Goal: Task Accomplishment & Management: Use online tool/utility

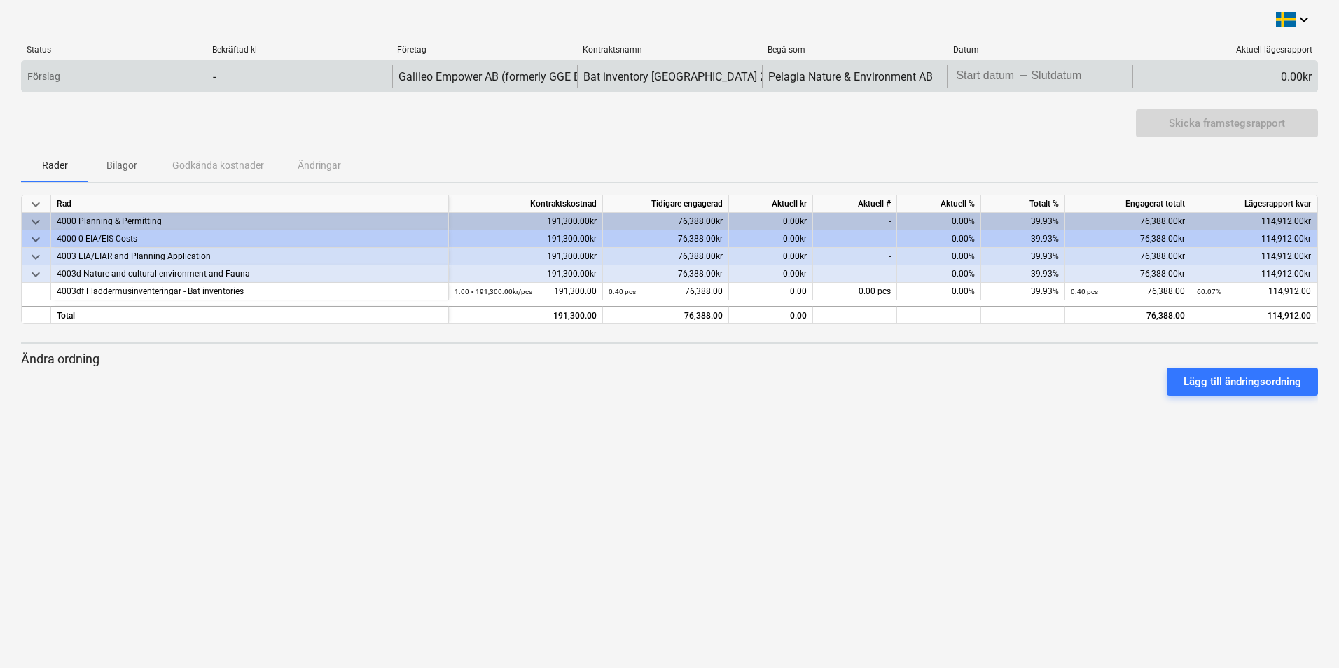
click at [1255, 73] on div "0.00kr" at bounding box center [1225, 76] width 185 height 22
click at [1070, 71] on body "keyboard_arrow_down Status Bekräftad kl Företag Kontraktsnamn Begå som Datum Ak…" at bounding box center [669, 334] width 1339 height 668
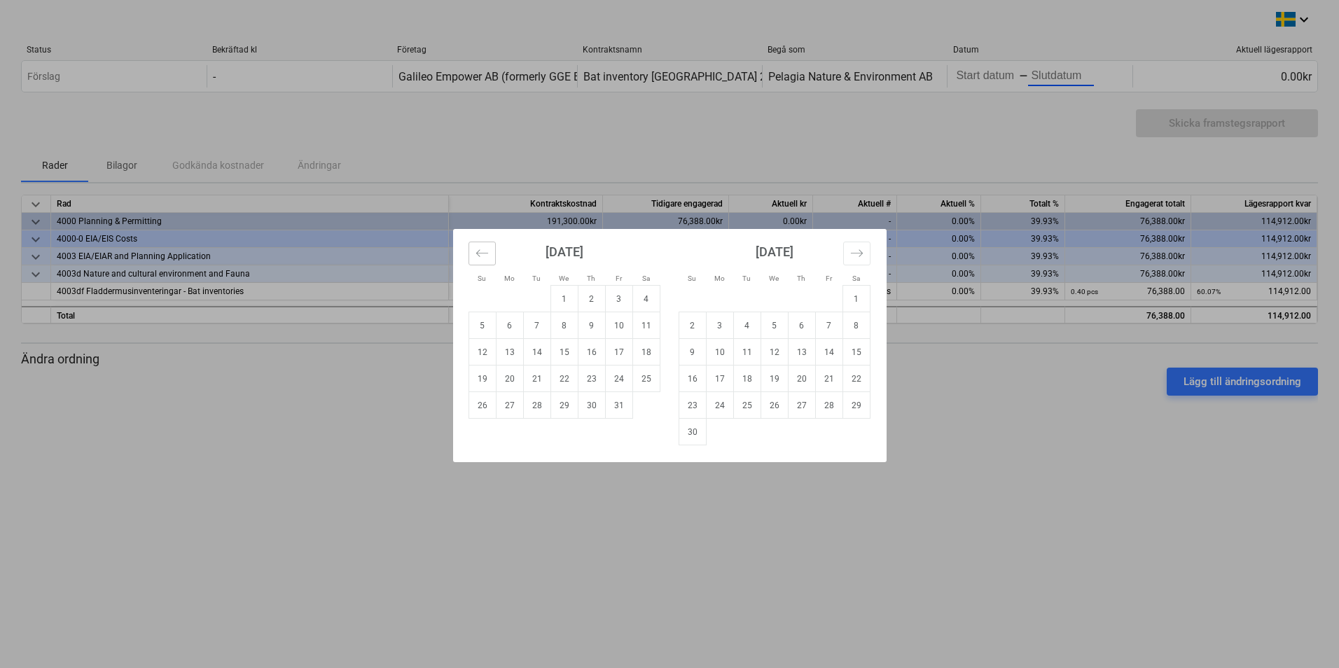
click at [481, 254] on icon "Move backward to switch to the previous month." at bounding box center [482, 253] width 13 height 13
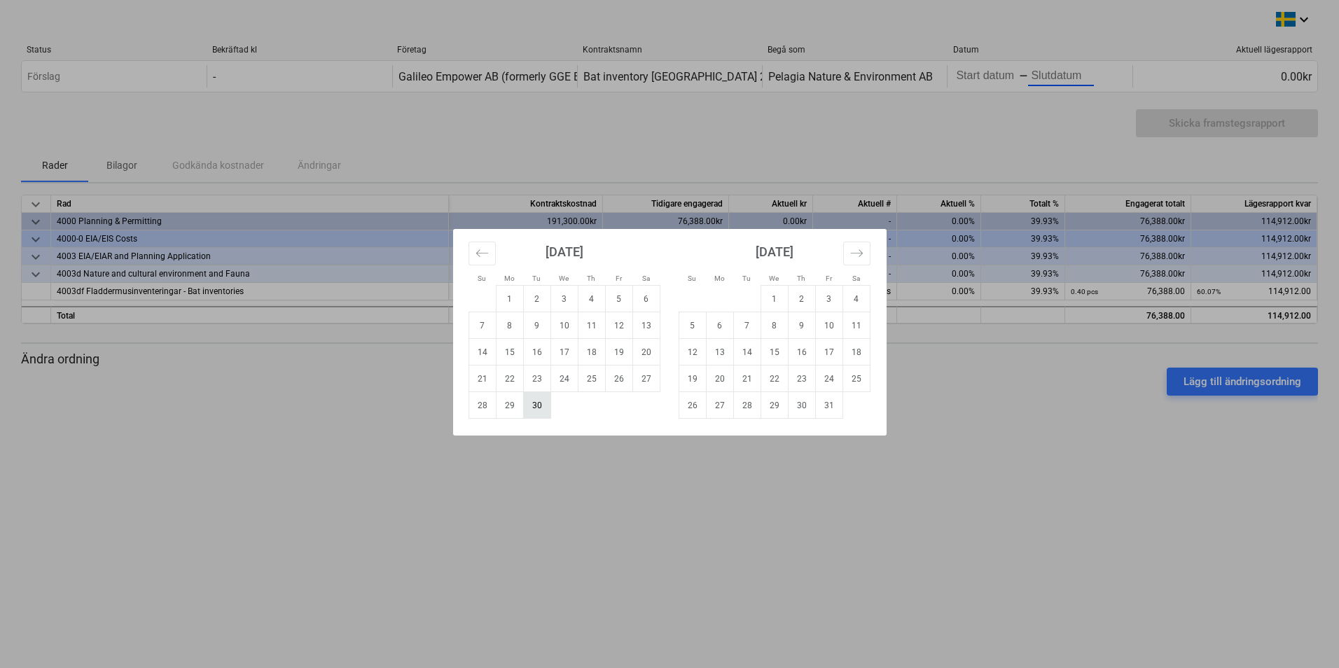
click at [534, 405] on td "30" at bounding box center [536, 405] width 27 height 27
type input "[DATE]"
click at [481, 253] on icon "Move backward to switch to the previous month." at bounding box center [482, 253] width 13 height 13
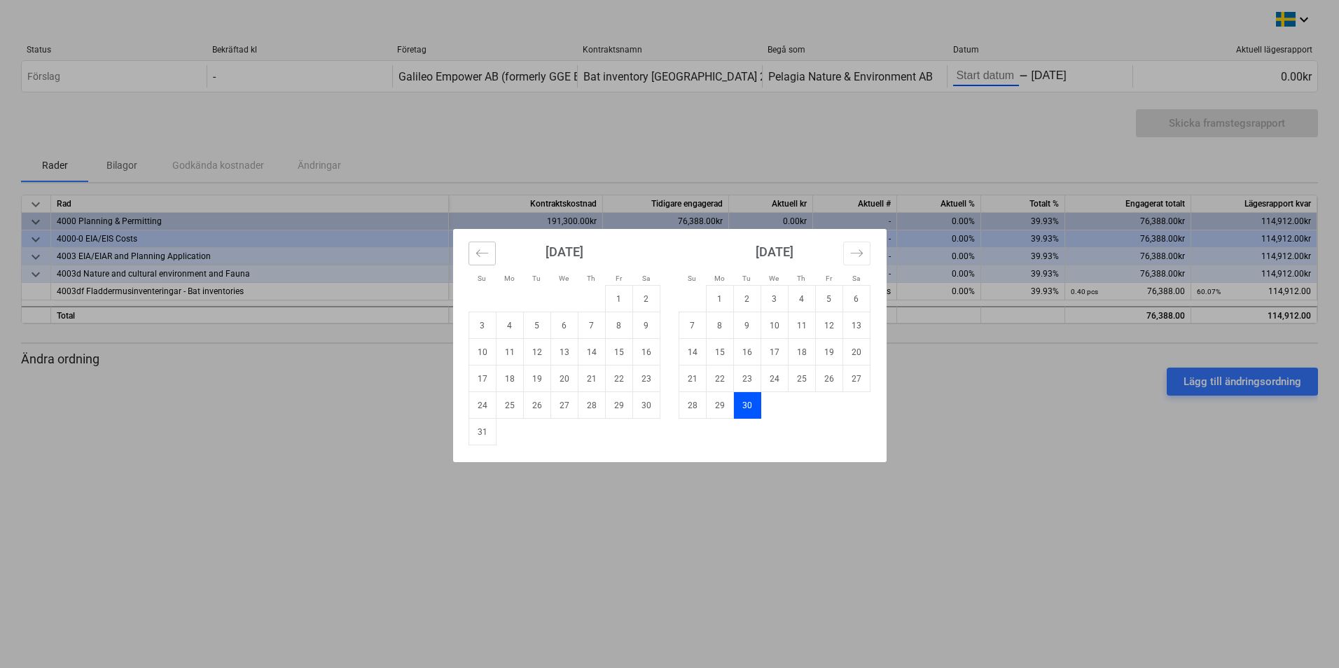
click at [481, 253] on icon "Move backward to switch to the previous month." at bounding box center [482, 253] width 13 height 13
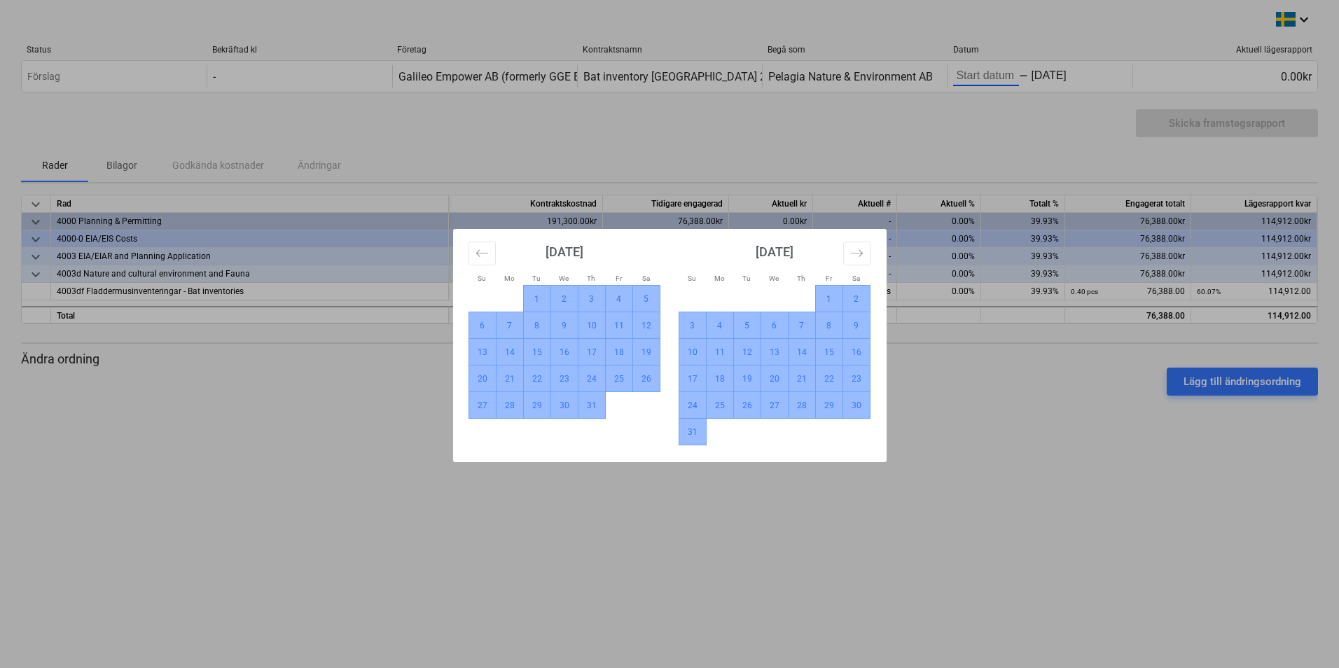
click at [537, 296] on td "1" at bounding box center [536, 299] width 27 height 27
type input "[DATE]"
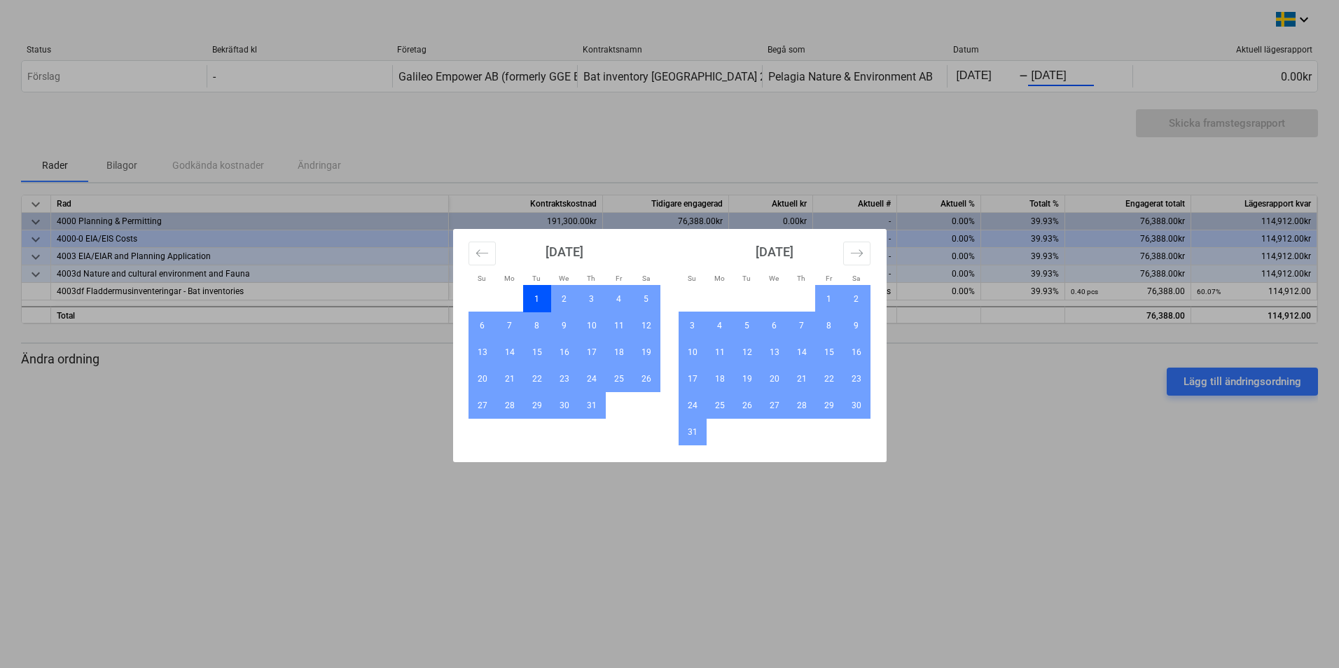
click at [1075, 458] on div "Su Mo Tu We Th Fr Sa Su Mo Tu We Th Fr Sa [DATE] 1 2 3 4 5 6 7 8 9 10 11 12 13 …" at bounding box center [669, 334] width 1339 height 668
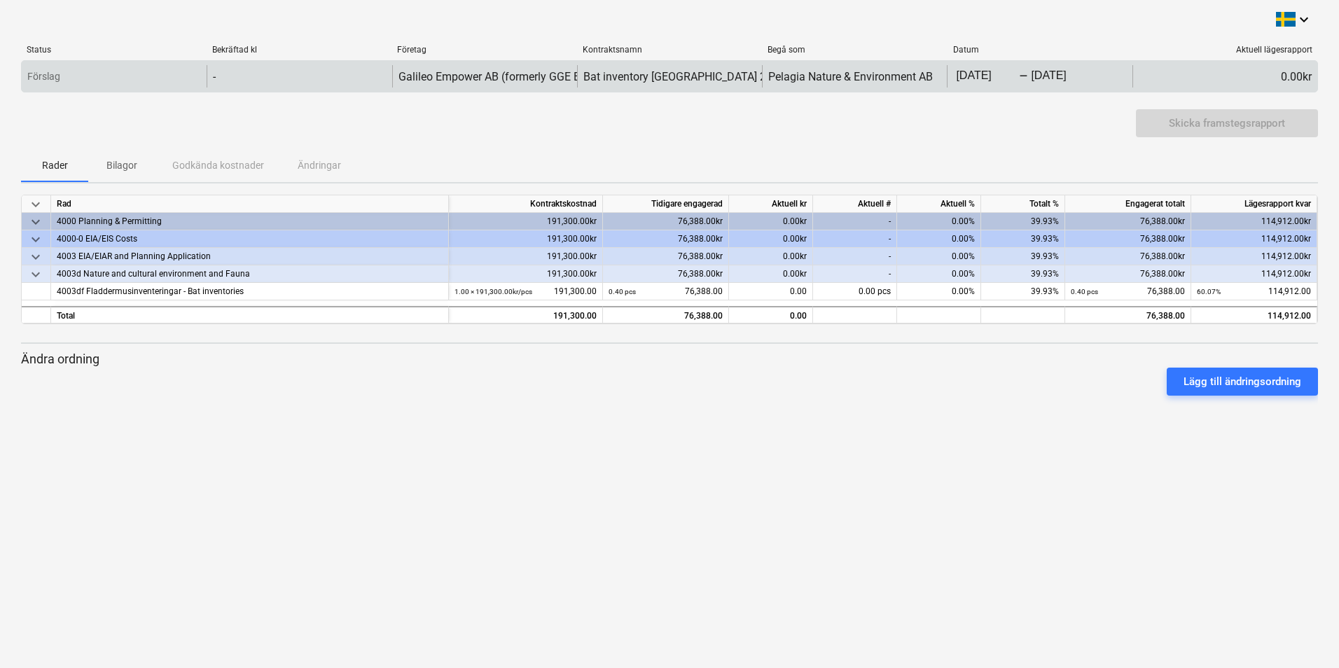
click at [1273, 71] on div "0.00kr" at bounding box center [1225, 76] width 185 height 22
click at [282, 75] on div "-" at bounding box center [299, 76] width 185 height 22
click at [79, 72] on div "Förslag" at bounding box center [114, 76] width 185 height 22
click at [258, 81] on div "-" at bounding box center [299, 76] width 185 height 22
click at [1295, 71] on div "0.00kr" at bounding box center [1225, 76] width 185 height 22
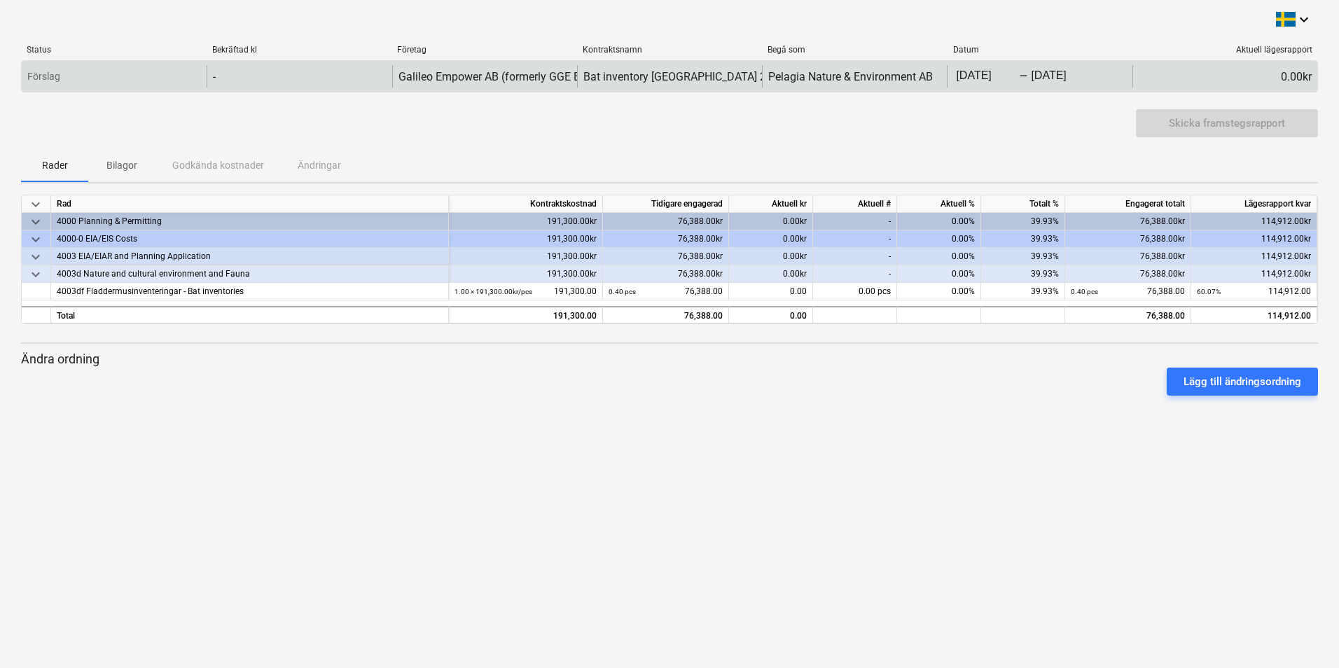
click at [1301, 78] on div "0.00kr" at bounding box center [1225, 76] width 185 height 22
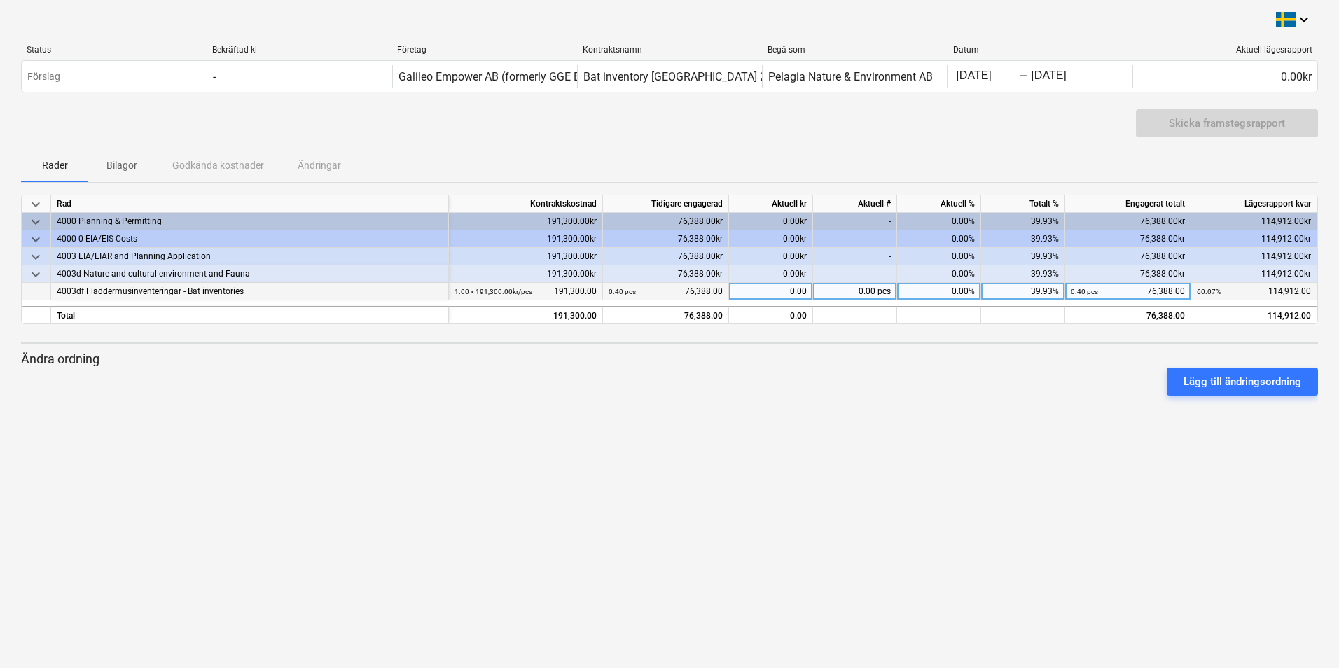
click at [780, 293] on div "0.00" at bounding box center [771, 292] width 84 height 18
type input "77363"
click at [900, 378] on div "Lägg till ändringsordning" at bounding box center [669, 381] width 1308 height 39
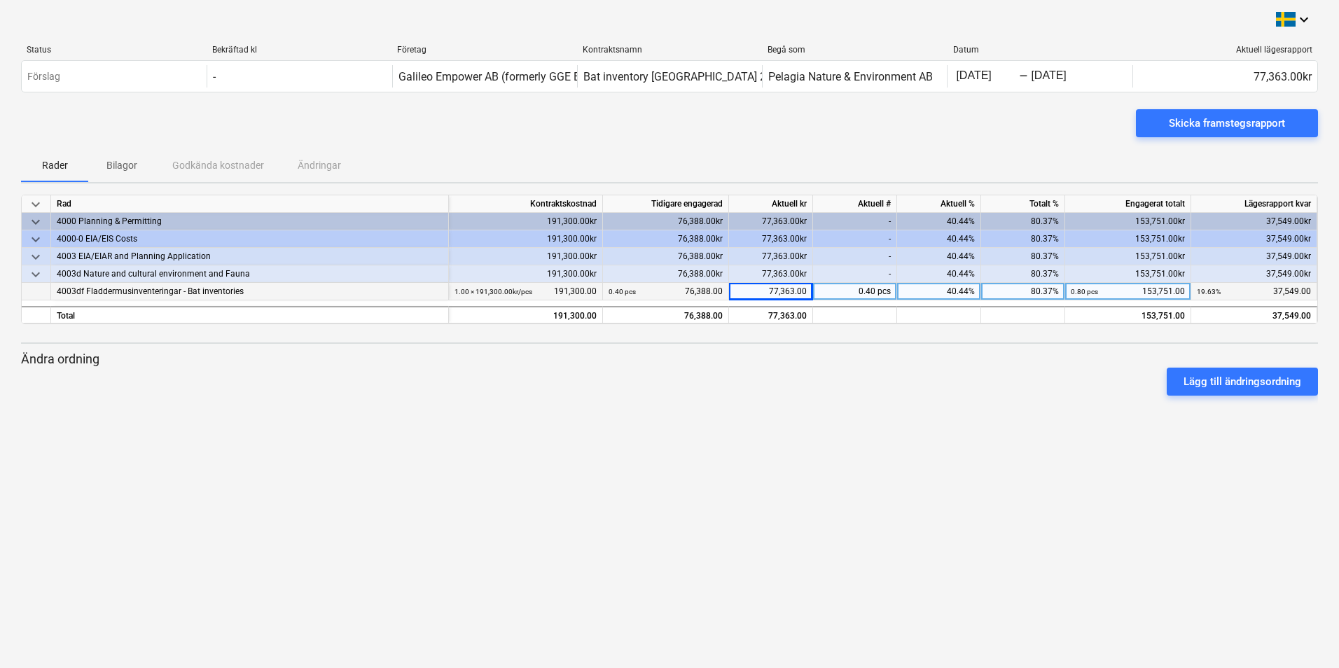
click at [781, 294] on div "77,363.00" at bounding box center [771, 292] width 84 height 18
type input "84375"
click at [869, 406] on div at bounding box center [669, 401] width 1297 height 11
drag, startPoint x: 990, startPoint y: 515, endPoint x: 970, endPoint y: 492, distance: 29.8
click at [988, 515] on div "keyboard_arrow_down Status Bekräftad kl Företag Kontraktsnamn Begå som Datum Ak…" at bounding box center [669, 334] width 1339 height 668
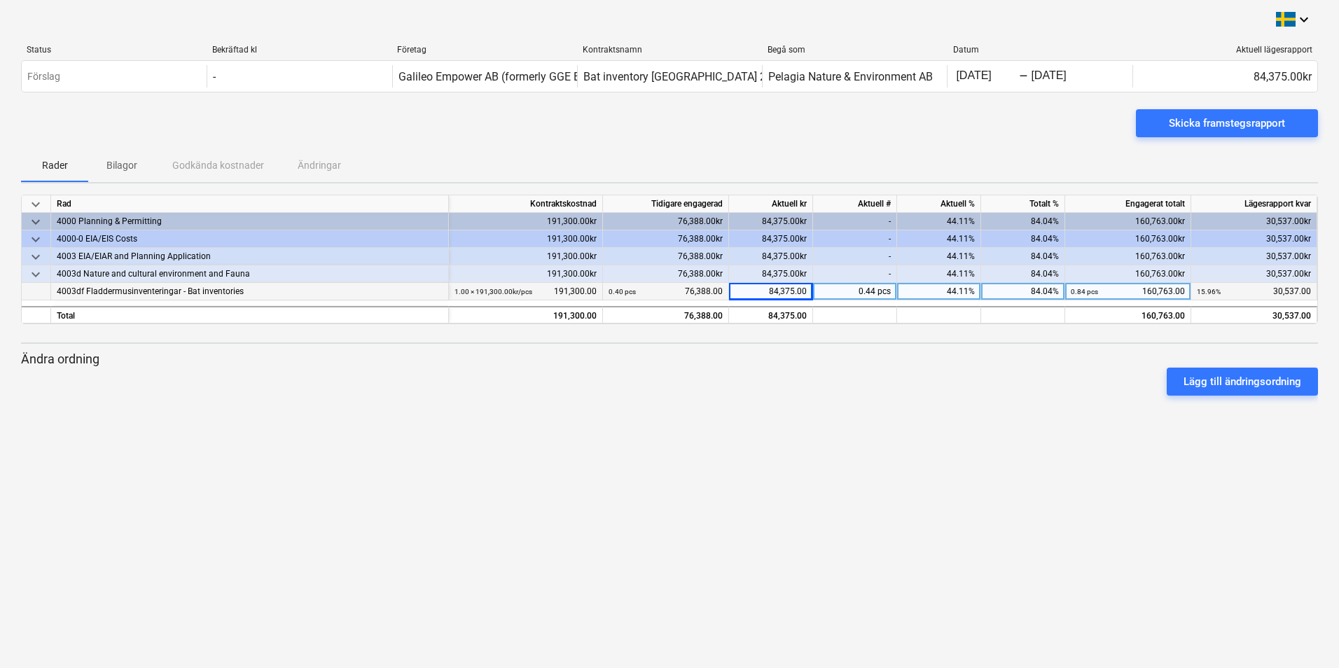
click at [772, 291] on div "84,375.00" at bounding box center [771, 292] width 84 height 18
type input "101375"
click at [864, 396] on div at bounding box center [669, 401] width 1297 height 11
click at [1204, 123] on div "Skicka framstegsrapport" at bounding box center [1227, 123] width 116 height 18
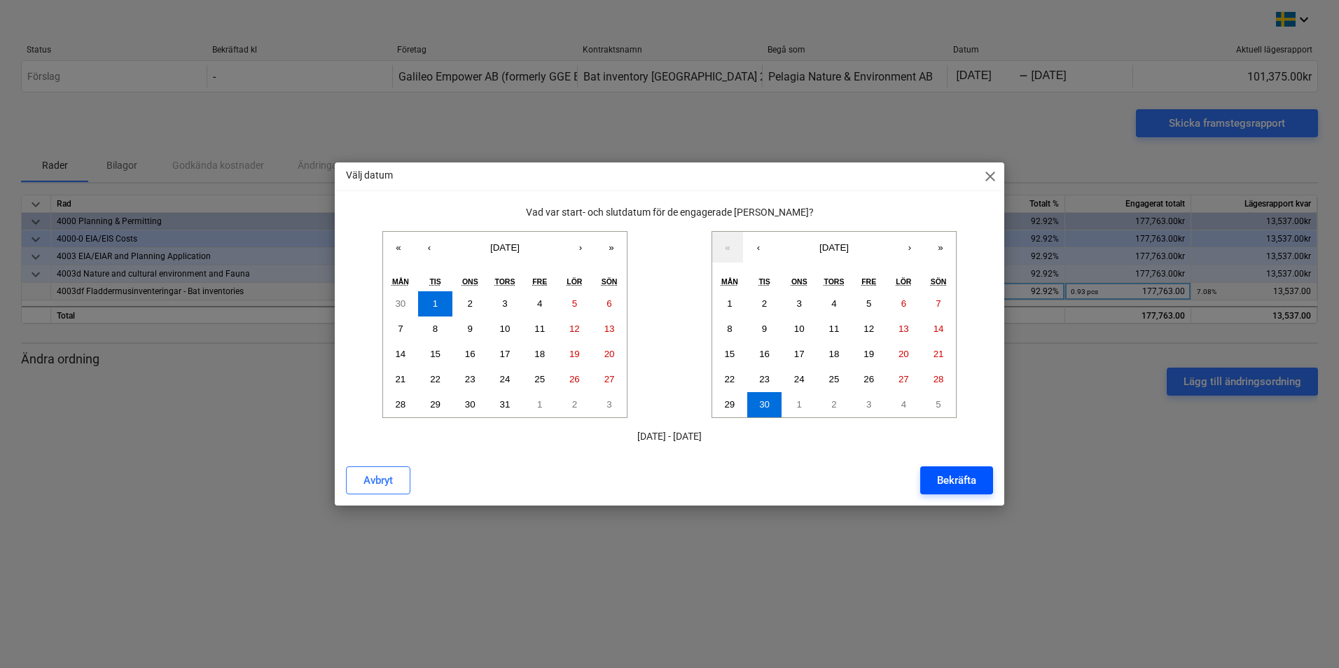
click at [955, 481] on div "Bekräfta" at bounding box center [956, 480] width 39 height 18
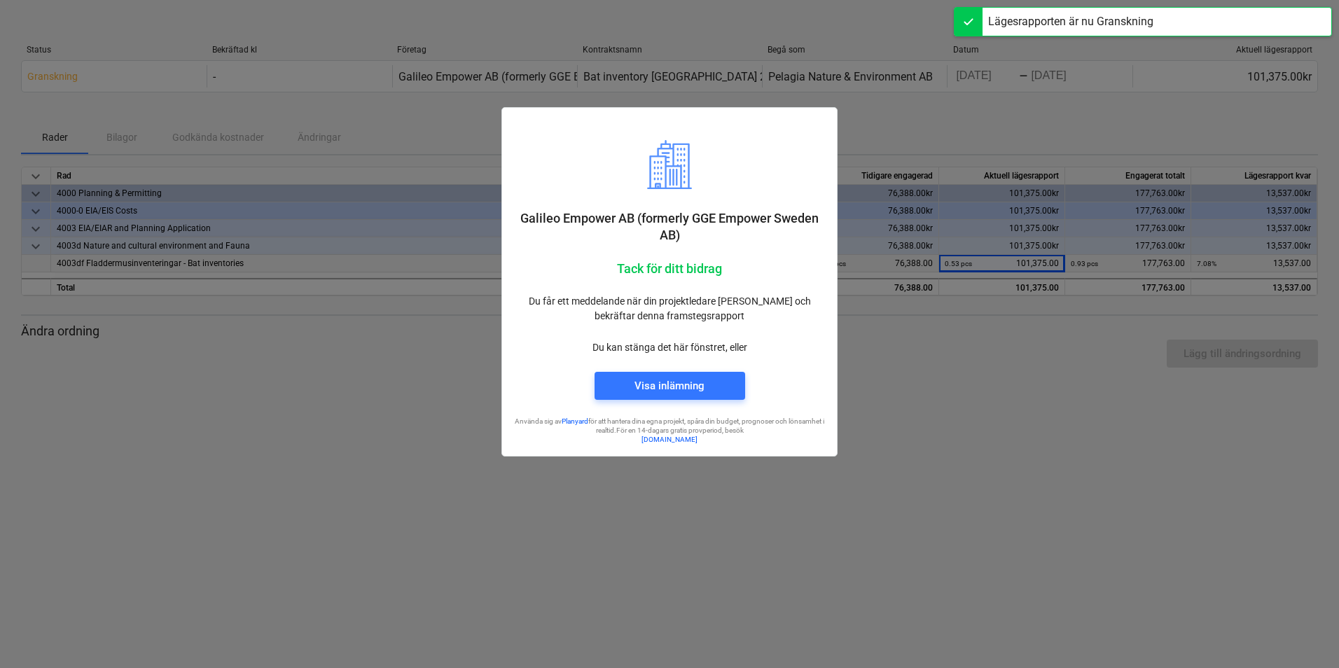
click at [467, 514] on div at bounding box center [669, 334] width 1339 height 668
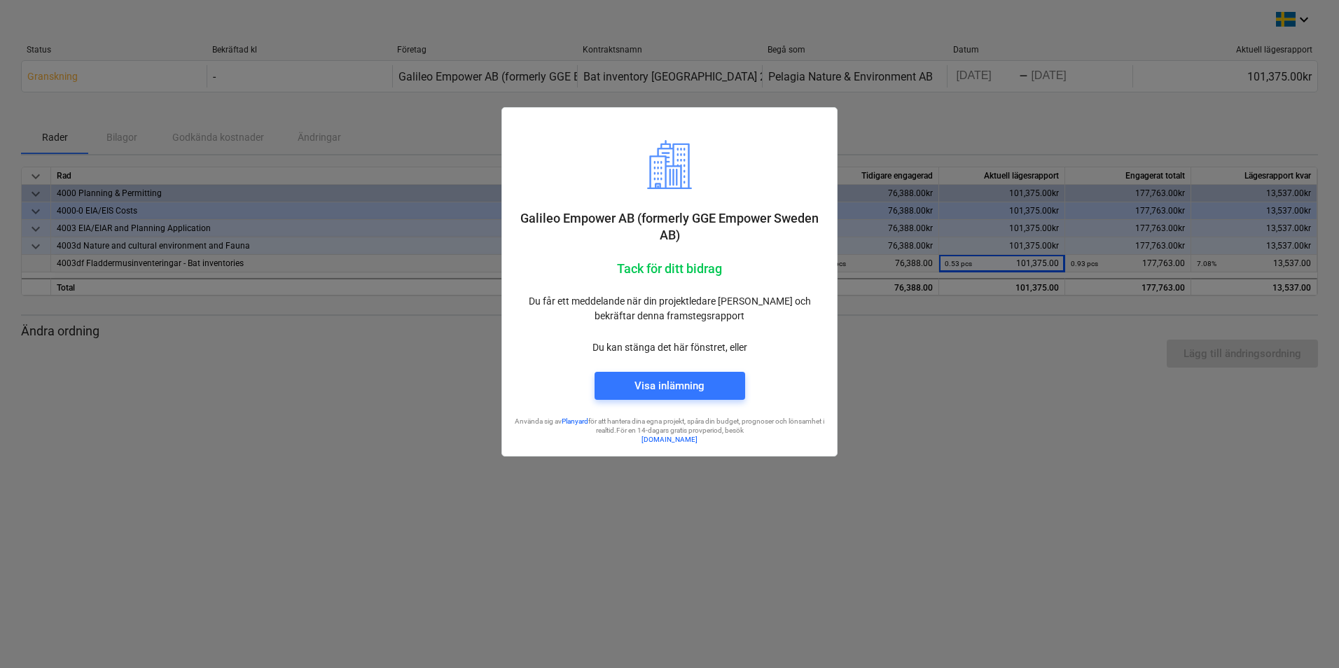
click at [885, 428] on div at bounding box center [669, 334] width 1339 height 668
